Goal: Use online tool/utility: Use online tool/utility

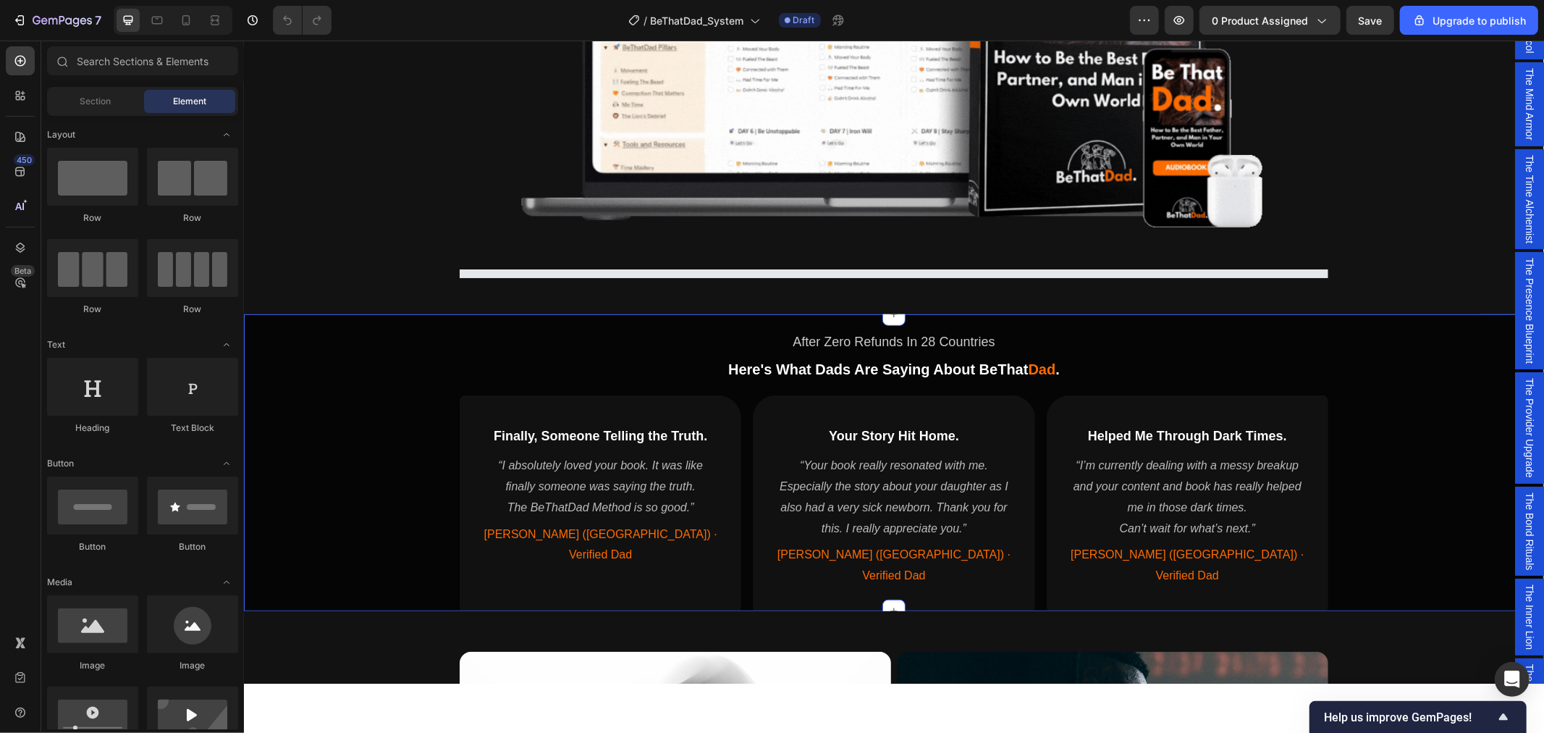
scroll to position [643, 0]
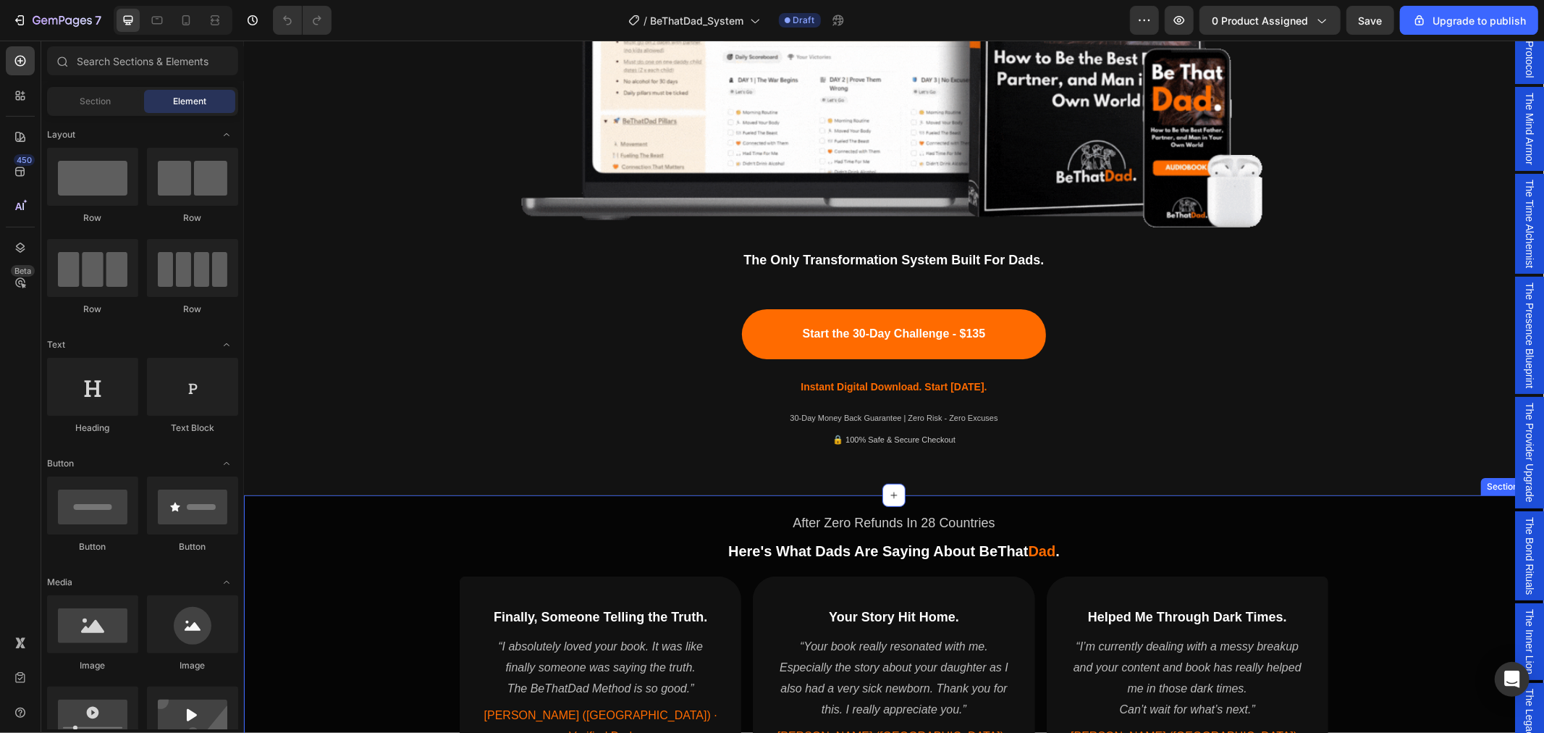
scroll to position [885, 0]
